Goal: Task Accomplishment & Management: Manage account settings

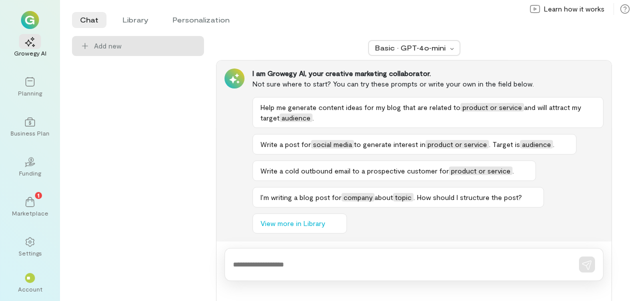
click at [33, 204] on icon at bounding box center [30, 202] width 10 height 10
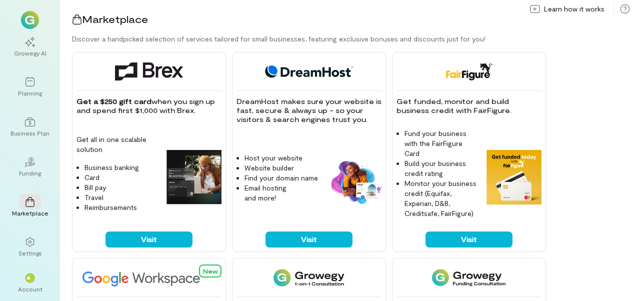
click at [26, 278] on span "**" at bounding box center [29, 278] width 6 height 6
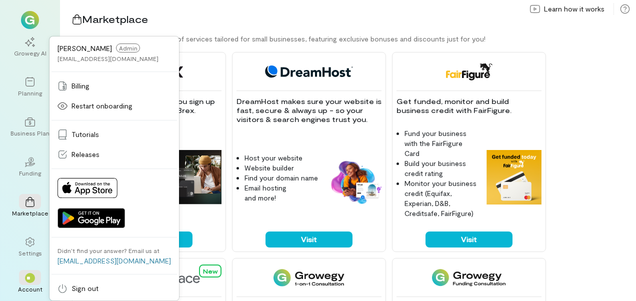
click at [34, 278] on div "**" at bounding box center [30, 278] width 10 height 10
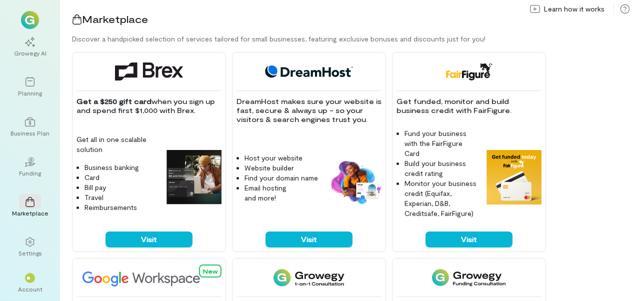
click at [36, 280] on div "**" at bounding box center [30, 277] width 22 height 15
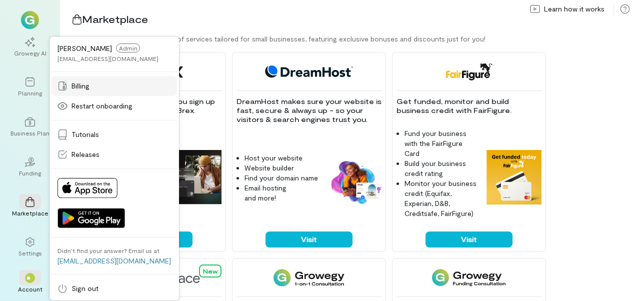
click at [98, 87] on div "Billing" at bounding box center [113, 86] width 113 height 10
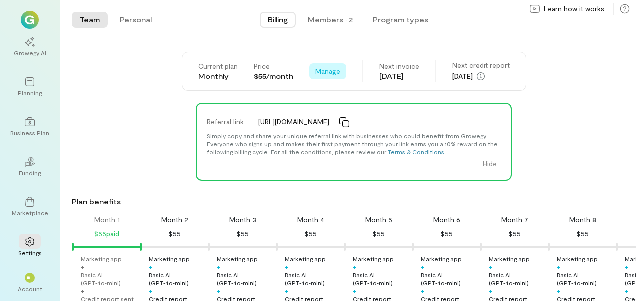
click at [327, 70] on span "Manage" at bounding box center [327, 71] width 25 height 10
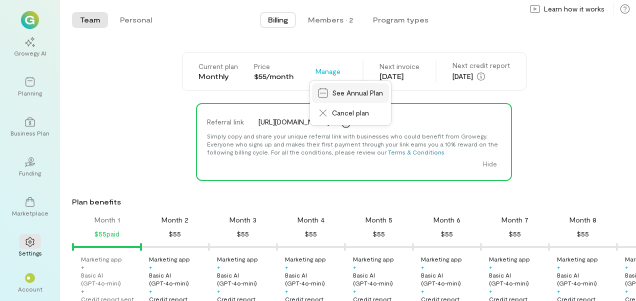
click at [359, 93] on span "See Annual Plan" at bounding box center [357, 93] width 51 height 10
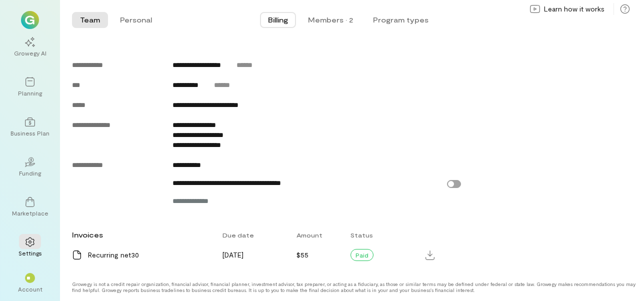
scroll to position [681, 0]
click at [366, 255] on div "Paid" at bounding box center [361, 255] width 23 height 12
click at [405, 134] on div "**********" at bounding box center [316, 135] width 289 height 10
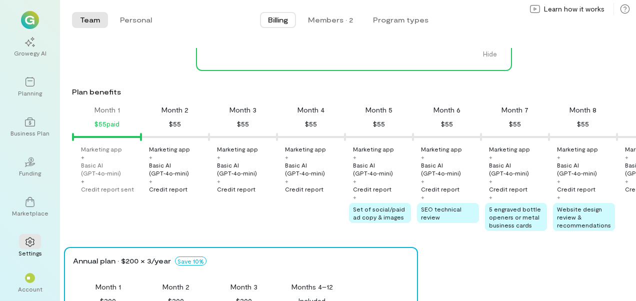
scroll to position [105, 0]
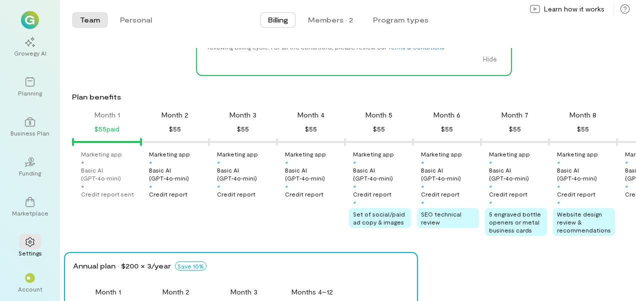
click at [178, 126] on div "Month 2 $55" at bounding box center [175, 122] width 68 height 25
click at [174, 117] on div "Month 2" at bounding box center [174, 115] width 27 height 10
click at [176, 135] on div "$55" at bounding box center [175, 129] width 12 height 12
click at [176, 133] on div "$55" at bounding box center [175, 129] width 12 height 12
click at [175, 154] on div "Marketing app" at bounding box center [169, 154] width 41 height 8
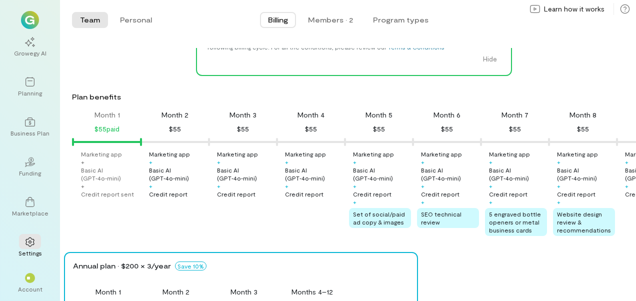
click at [172, 163] on div "Marketing app + Basic AI (GPT‑4o‑mini) + Credit report" at bounding box center [178, 174] width 58 height 48
click at [165, 182] on div "Basic AI (GPT‑4o‑mini)" at bounding box center [178, 174] width 58 height 16
click at [173, 198] on div "Credit report" at bounding box center [168, 194] width 38 height 8
click at [178, 188] on div "Marketing app + Basic AI (GPT‑4o‑mini) + Credit report" at bounding box center [178, 174] width 58 height 48
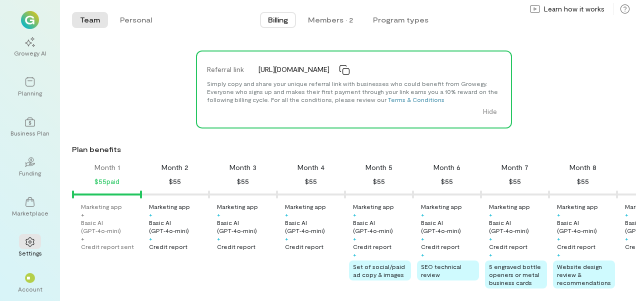
scroll to position [51, 0]
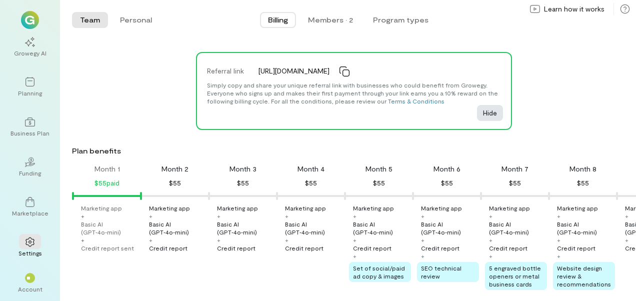
click at [486, 116] on button "Hide" at bounding box center [490, 113] width 26 height 16
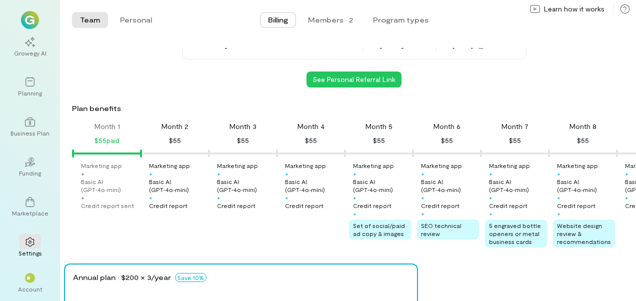
scroll to position [0, 0]
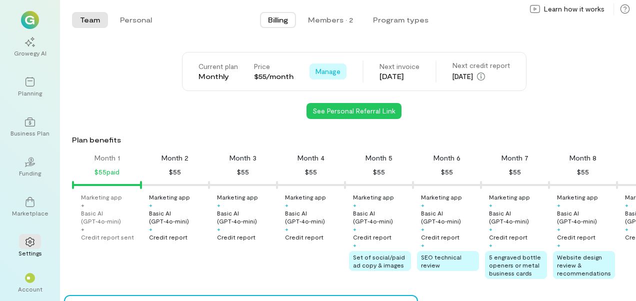
click at [321, 73] on span "Manage" at bounding box center [327, 71] width 25 height 10
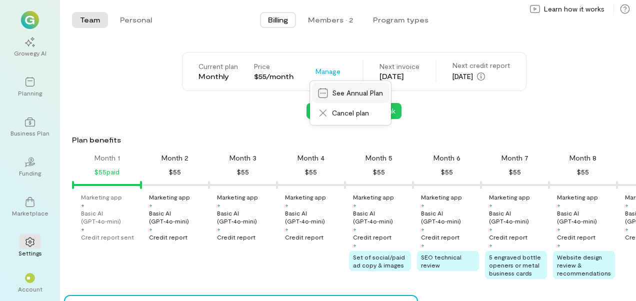
click at [358, 94] on span "See Annual Plan" at bounding box center [357, 93] width 51 height 10
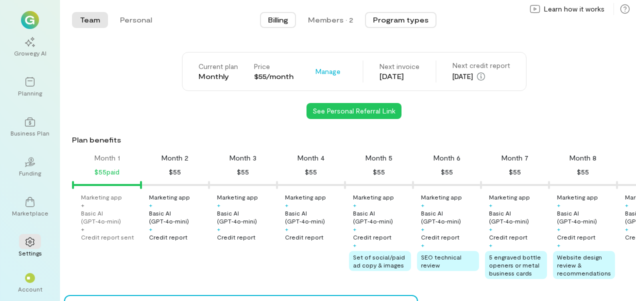
click at [409, 23] on button "Program types" at bounding box center [400, 20] width 71 height 16
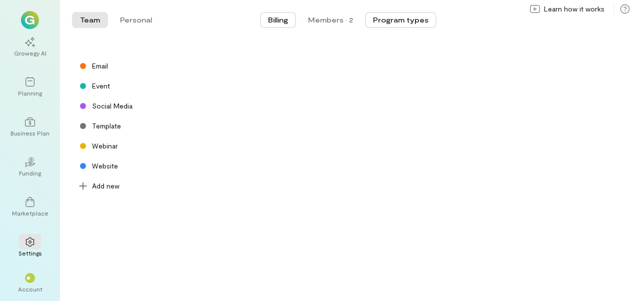
click at [269, 20] on span "Billing" at bounding box center [278, 20] width 20 height 10
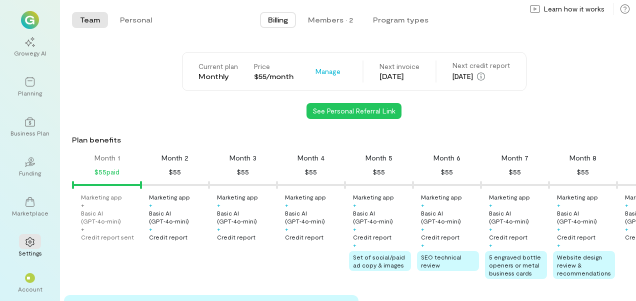
click at [485, 73] on icon "button" at bounding box center [481, 76] width 8 height 8
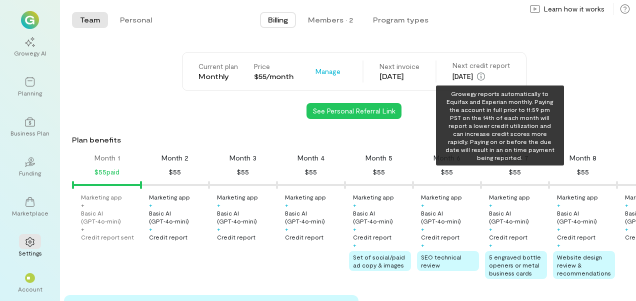
click at [576, 103] on div "See Personal Referral Link" at bounding box center [354, 111] width 564 height 16
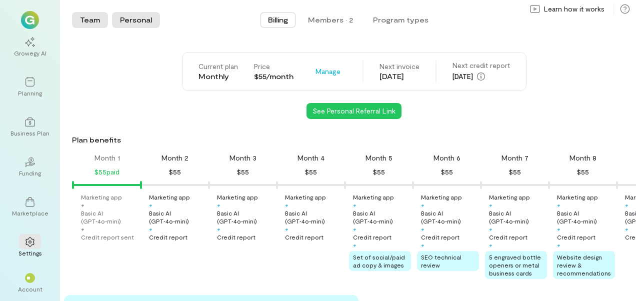
click at [132, 20] on button "Personal" at bounding box center [136, 20] width 48 height 16
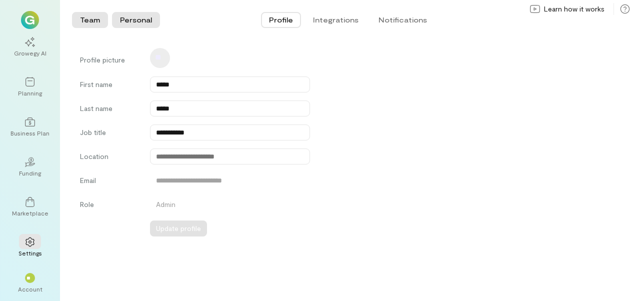
click at [88, 13] on button "Team" at bounding box center [90, 20] width 36 height 16
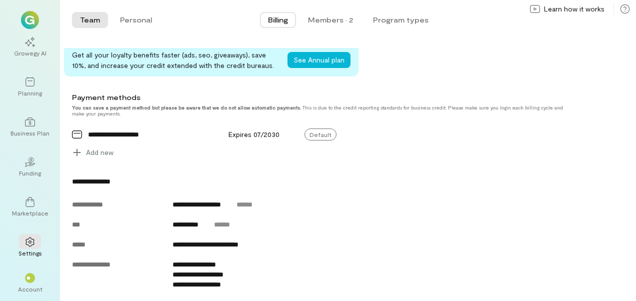
scroll to position [253, 0]
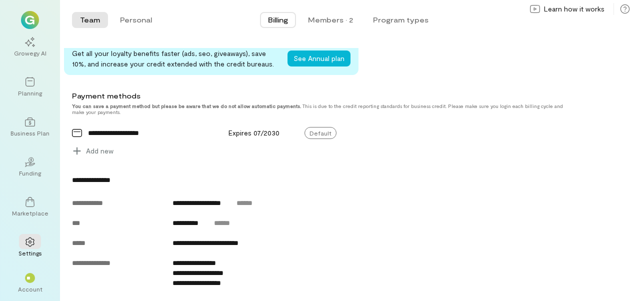
click at [157, 133] on div "**********" at bounding box center [144, 133] width 156 height 20
click at [228, 136] on div "Expires 07/2030" at bounding box center [260, 133] width 76 height 20
click at [367, 138] on icon at bounding box center [365, 133] width 10 height 10
click at [391, 159] on span "Manage" at bounding box center [389, 154] width 25 height 10
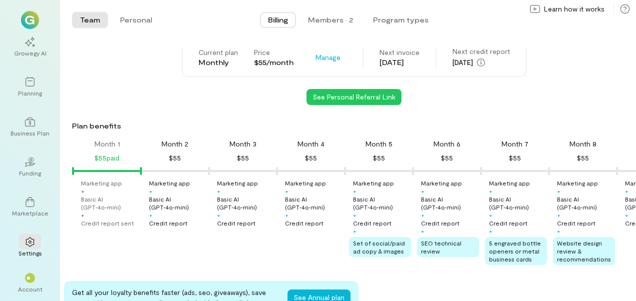
scroll to position [15, 0]
